Goal: Task Accomplishment & Management: Complete application form

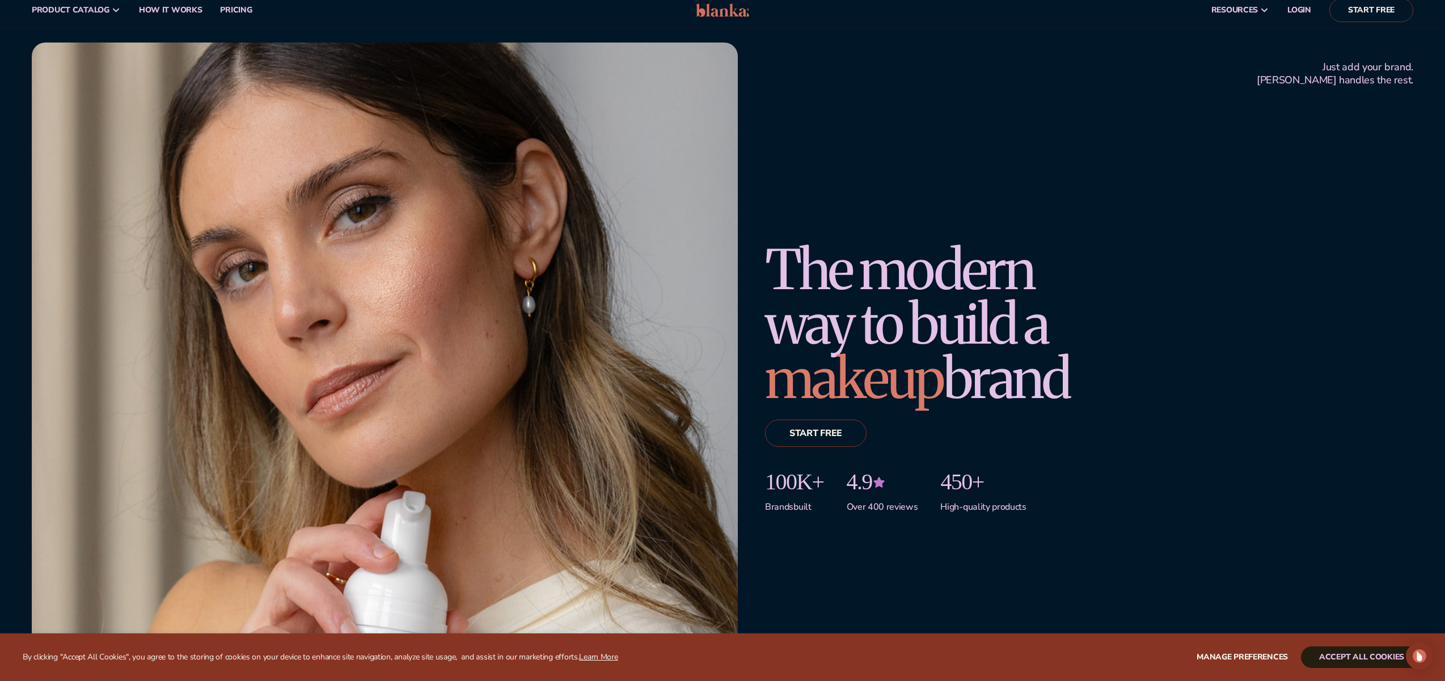
scroll to position [28, 0]
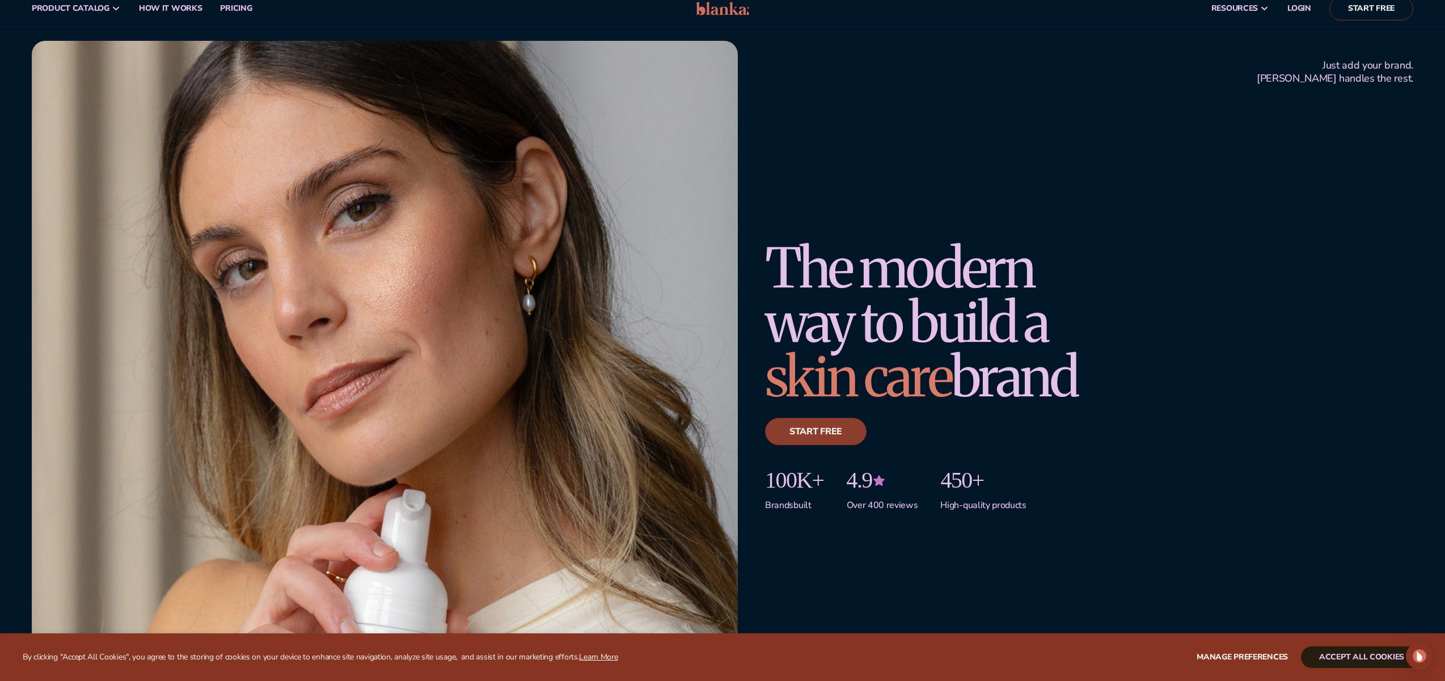
click at [814, 427] on link "Start free" at bounding box center [816, 431] width 102 height 27
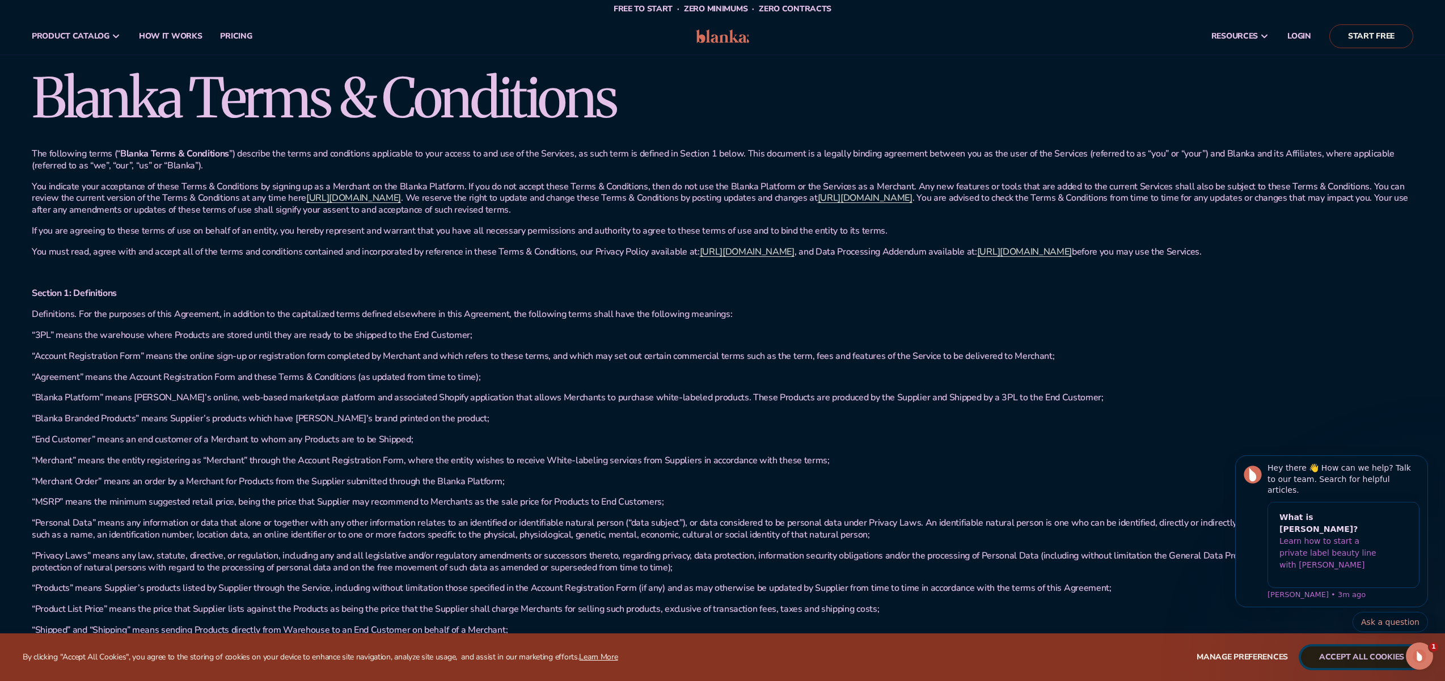
click at [1323, 654] on button "accept all cookies" at bounding box center [1361, 657] width 121 height 22
